Goal: Navigation & Orientation: Find specific page/section

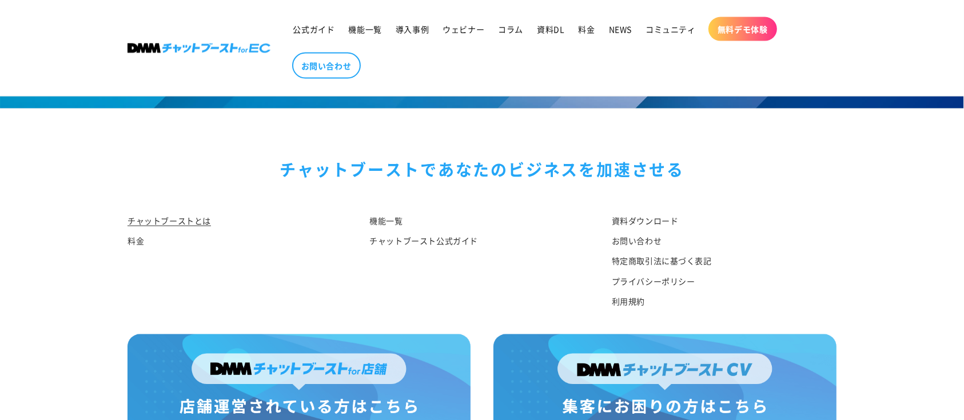
scroll to position [6045, 0]
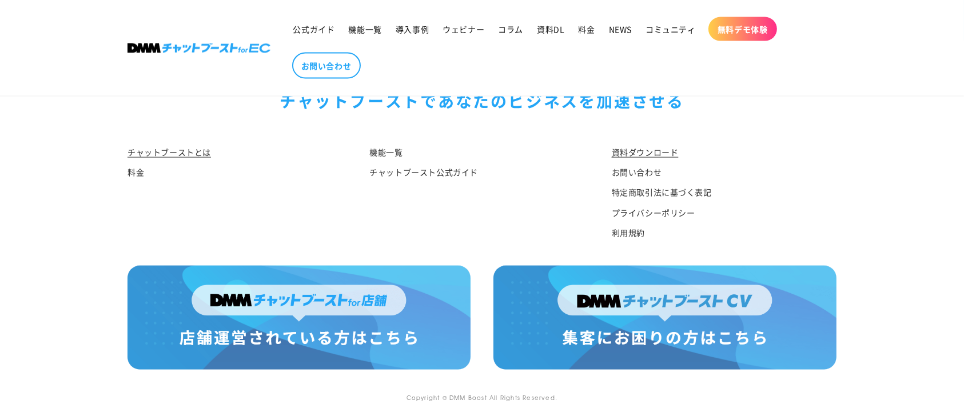
click at [651, 155] on link "資料ダウンロード" at bounding box center [645, 153] width 67 height 17
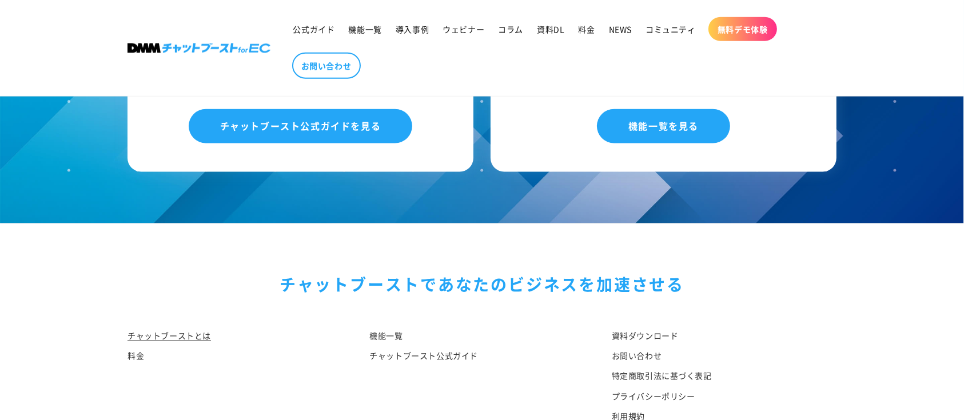
scroll to position [6045, 0]
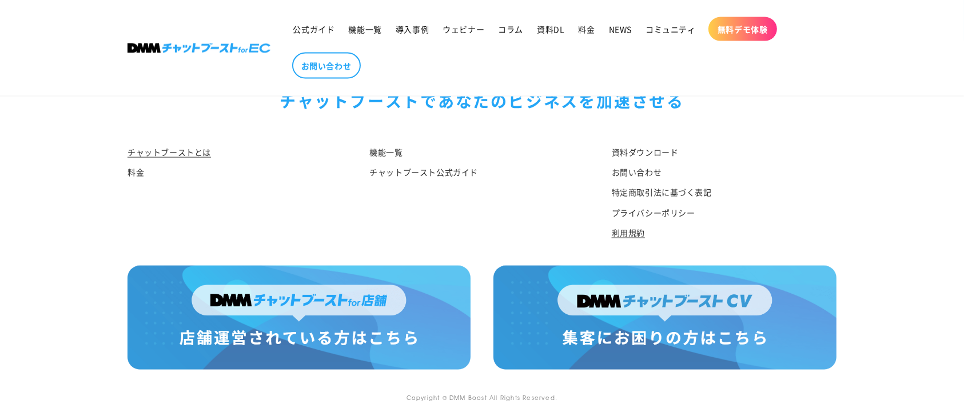
click at [621, 236] on link "利用規約" at bounding box center [628, 233] width 33 height 20
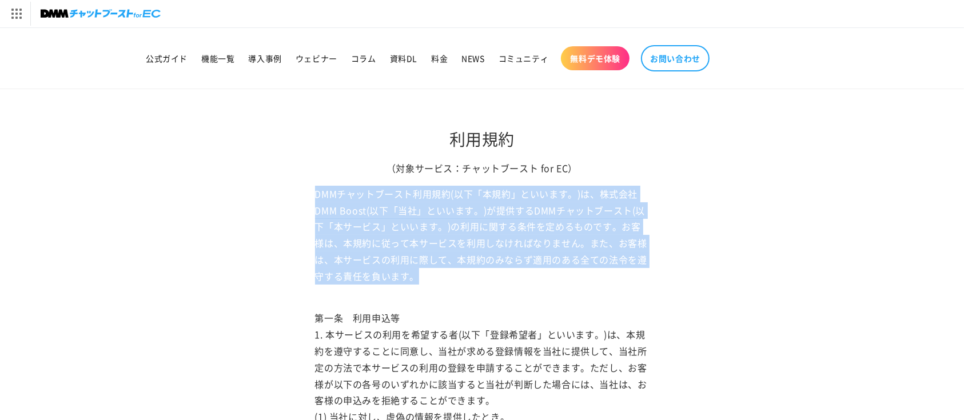
drag, startPoint x: 311, startPoint y: 192, endPoint x: 654, endPoint y: 279, distance: 354.1
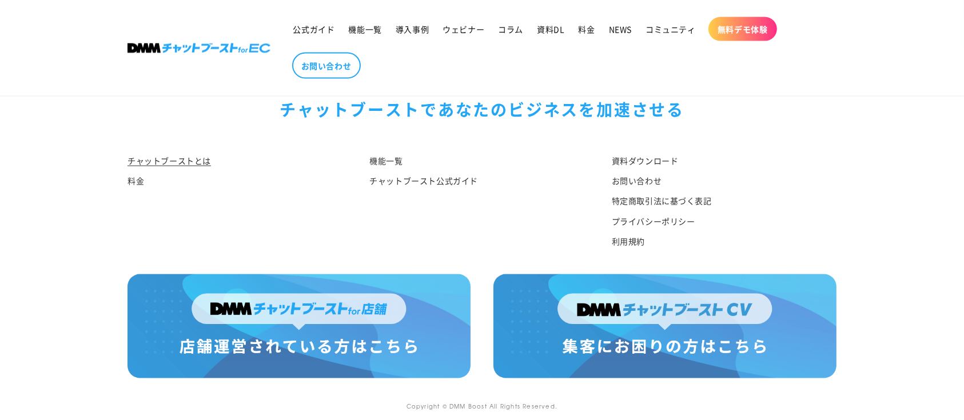
scroll to position [6045, 0]
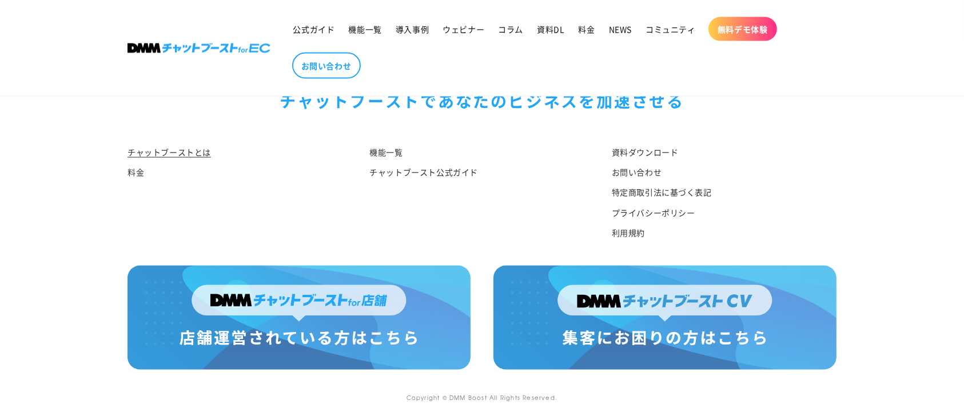
click at [608, 231] on div "資料ダウンロード お問い合わせ 特定商取引法に基づく表記 プライバシーポリシー 利用規約" at bounding box center [716, 196] width 242 height 105
click at [612, 232] on link "利用規約" at bounding box center [628, 233] width 33 height 20
